Goal: Information Seeking & Learning: Learn about a topic

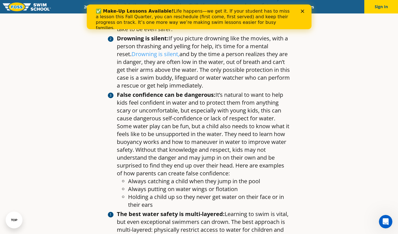
scroll to position [411, 0]
click at [109, 56] on ol "There is no such thing as “drown proof :” It’s tempting to believe that once a …" at bounding box center [199, 86] width 183 height 247
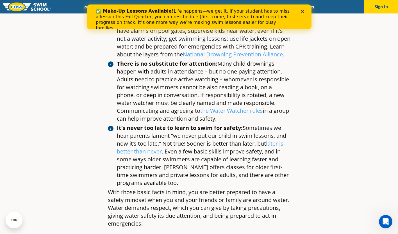
scroll to position [619, 0]
click at [232, 12] on div "✅ Make-Up Lessons Available! Life happens—we get it. If your student has to mis…" at bounding box center [195, 19] width 198 height 22
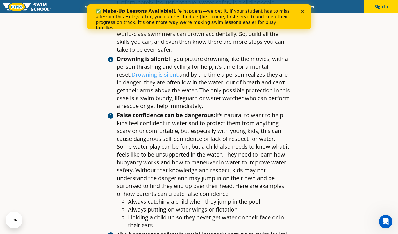
scroll to position [391, 0]
click at [149, 153] on li "False confidence can be dangerous: It’s natural to want to help kids feel confi…" at bounding box center [204, 171] width 174 height 118
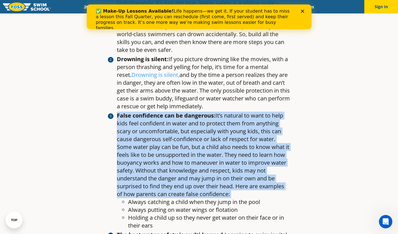
click at [149, 153] on li "False confidence can be dangerous: It’s natural to want to help kids feel confi…" at bounding box center [204, 171] width 174 height 118
drag, startPoint x: 149, startPoint y: 153, endPoint x: 145, endPoint y: 173, distance: 20.1
click at [145, 173] on li "False confidence can be dangerous: It’s natural to want to help kids feel confi…" at bounding box center [204, 171] width 174 height 118
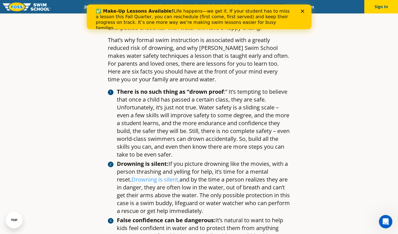
scroll to position [286, 0]
click at [228, 110] on li "There is no such thing as “drown proof :” It’s tempting to believe that once a …" at bounding box center [204, 123] width 174 height 71
click at [186, 141] on li "There is no such thing as “drown proof :” It’s tempting to believe that once a …" at bounding box center [204, 123] width 174 height 71
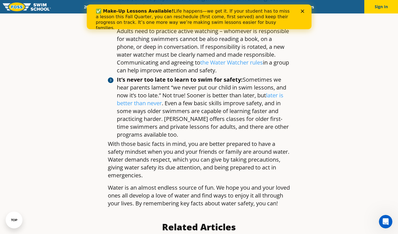
click at [174, 154] on p "With those basic facts in mind, you are better prepared to have a safety mindse…" at bounding box center [199, 159] width 183 height 39
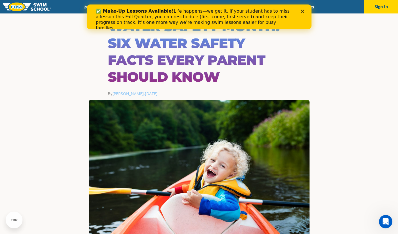
scroll to position [0, 0]
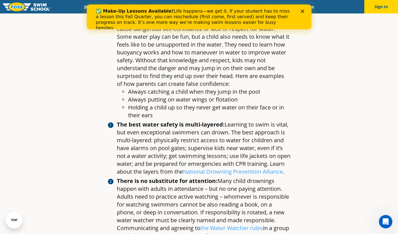
click at [156, 144] on li "The best water safety is multi-layered: Learning to swim is vital, but even exc…" at bounding box center [204, 148] width 174 height 55
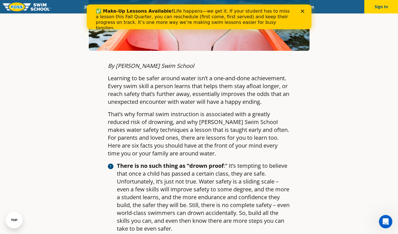
scroll to position [212, 0]
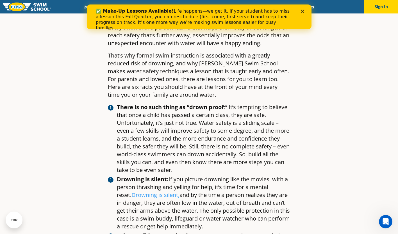
scroll to position [278, 0]
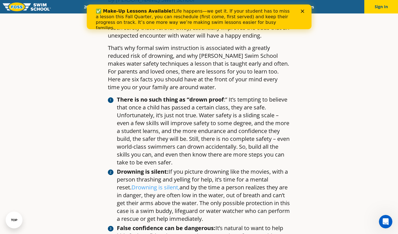
click at [150, 185] on link "Drowning is silent," at bounding box center [156, 188] width 48 height 8
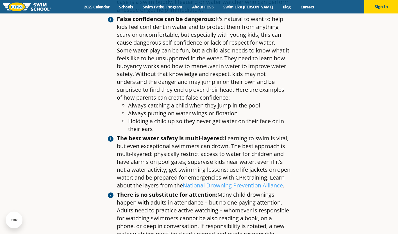
scroll to position [521, 0]
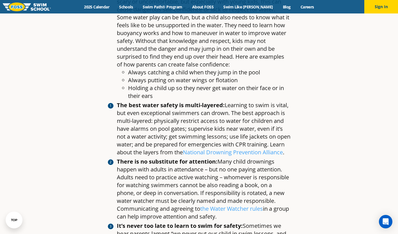
click at [218, 152] on link "National Drowning Prevention Alliance" at bounding box center [233, 153] width 100 height 8
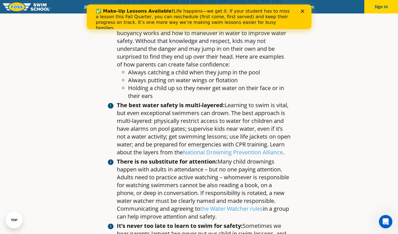
scroll to position [0, 0]
